Goal: Communication & Community: Answer question/provide support

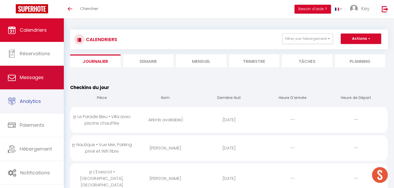
click at [49, 84] on link "Messages" at bounding box center [32, 78] width 64 height 24
select select "message"
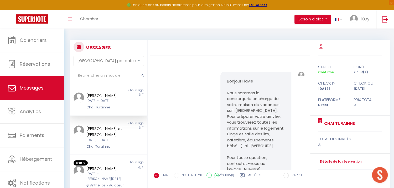
scroll to position [687, 0]
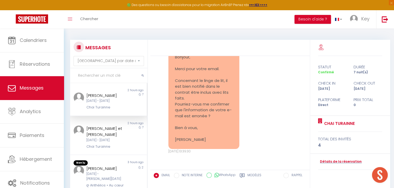
click at [94, 110] on div "Chai Turainne" at bounding box center [105, 107] width 38 height 5
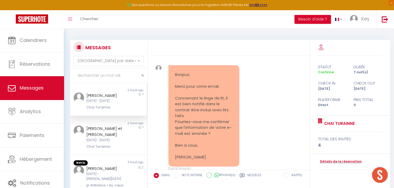
scroll to position [660, 0]
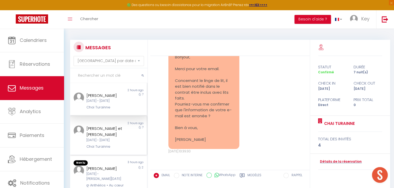
click at [94, 126] on div "Non lu" at bounding box center [89, 123] width 38 height 4
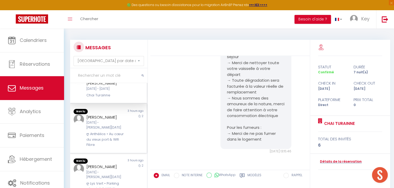
scroll to position [53, 0]
click at [109, 140] on div "ღ Anthélios • Au cœur du vieux port & Wifi Fibre" at bounding box center [105, 138] width 38 height 16
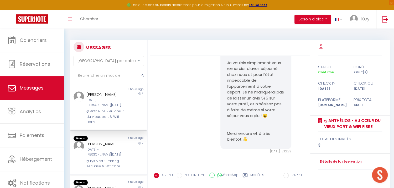
scroll to position [79, 0]
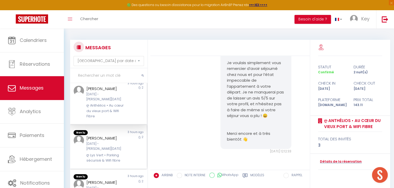
click at [105, 151] on div "Jeu 09 Oct - Sam 11 Oct" at bounding box center [105, 147] width 38 height 10
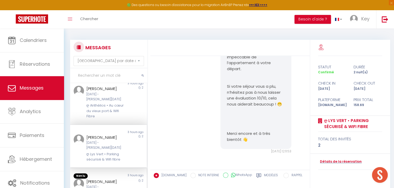
scroll to position [184, 0]
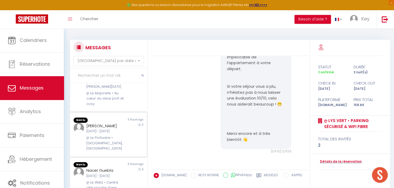
click at [112, 150] on div "ღ Le Portuaire • [GEOGRAPHIC_DATA], [GEOGRAPHIC_DATA]" at bounding box center [105, 143] width 38 height 16
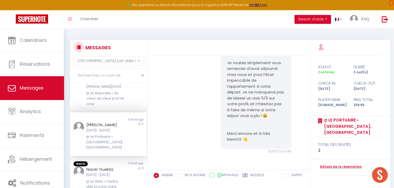
scroll to position [211, 0]
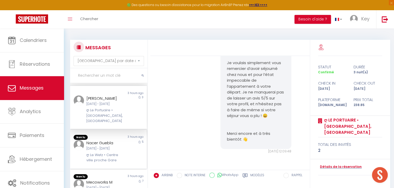
click at [113, 146] on div "Nacer Guebla" at bounding box center [105, 143] width 38 height 6
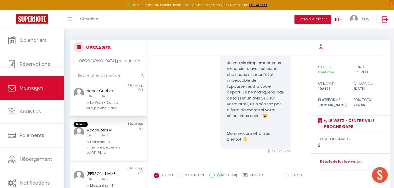
scroll to position [264, 0]
click at [117, 137] on div "Sam 04 Oct - Sam 11 Oct" at bounding box center [105, 134] width 38 height 5
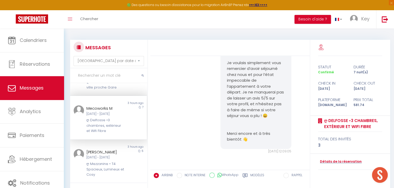
scroll to position [310, 0]
click at [120, 155] on div "Mar 14 Oct - Lun 20 Oct" at bounding box center [105, 157] width 38 height 5
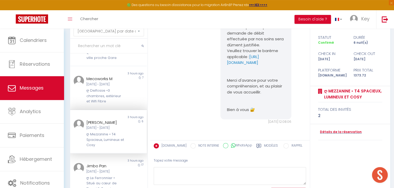
scroll to position [58, 0]
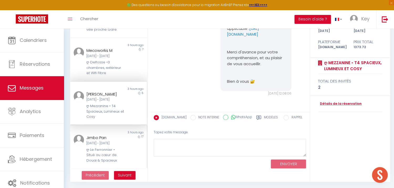
click at [122, 148] on div "Jimbo Pan Mar 14 Oct - Ven 31 Oct ღ Le Ferronnier • Situé au cœur de Douai & Sp…" at bounding box center [105, 149] width 45 height 29
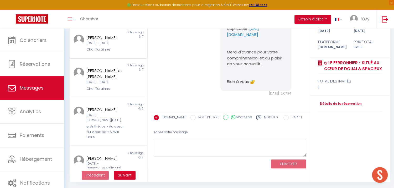
click at [116, 57] on div "Non lu 2 hours ago Flavie LANDAU Dim 26 Oct - Dim 02 Nov Chai Turainne 7" at bounding box center [108, 41] width 77 height 33
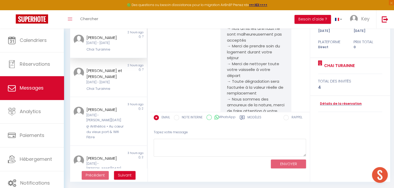
scroll to position [687, 0]
